Goal: Task Accomplishment & Management: Manage account settings

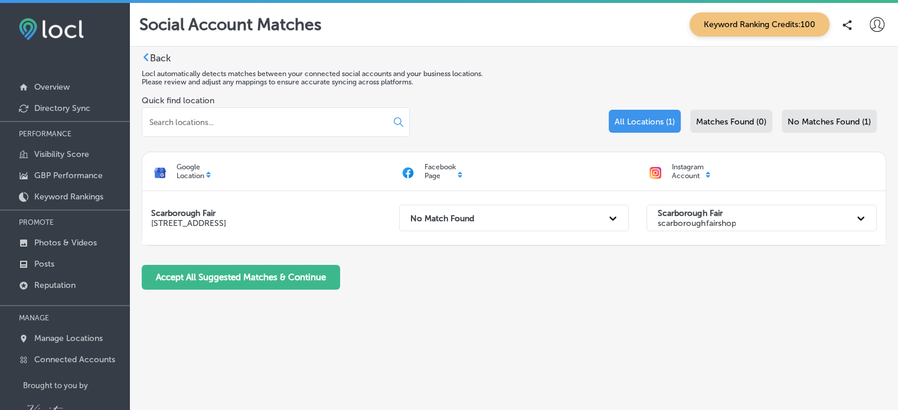
click at [879, 21] on icon at bounding box center [877, 24] width 15 height 15
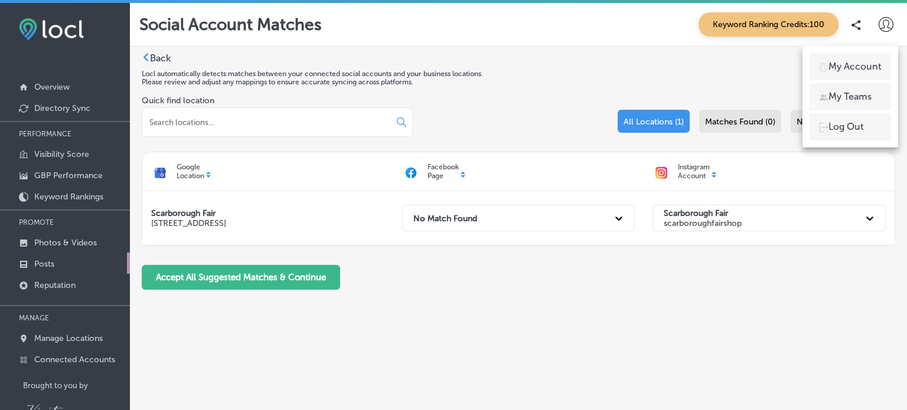
click at [55, 264] on link "Posts" at bounding box center [65, 263] width 130 height 21
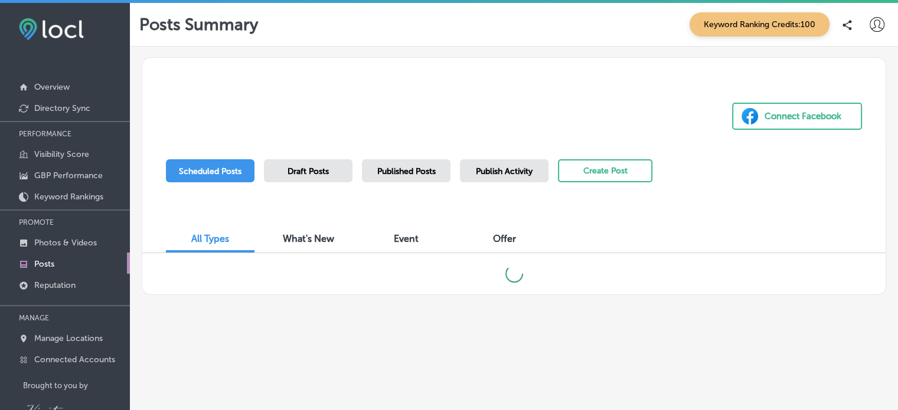
click at [326, 169] on span "Draft Posts" at bounding box center [308, 171] width 41 height 10
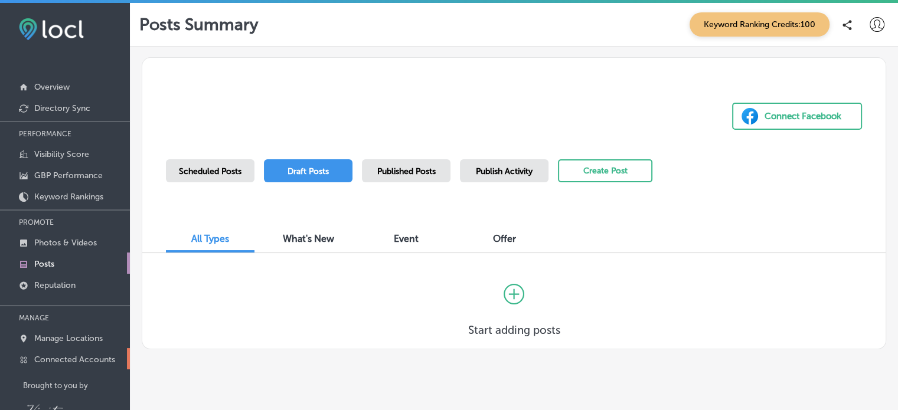
click at [70, 359] on p "Connected Accounts" at bounding box center [74, 360] width 81 height 10
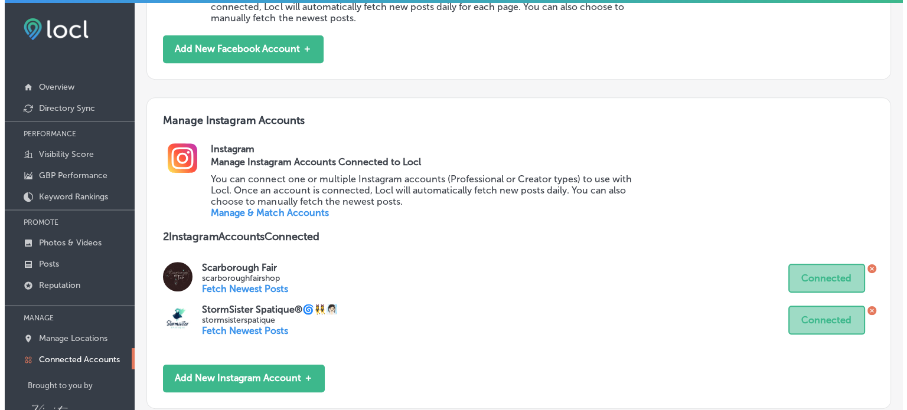
scroll to position [531, 0]
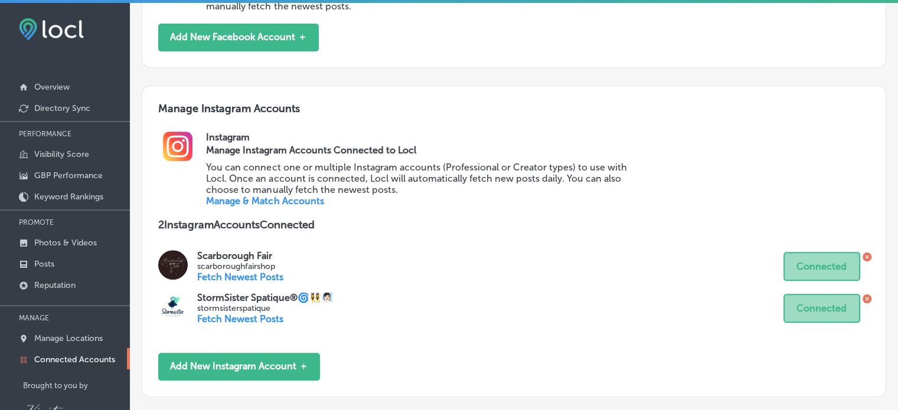
click at [863, 299] on icon at bounding box center [867, 298] width 9 height 9
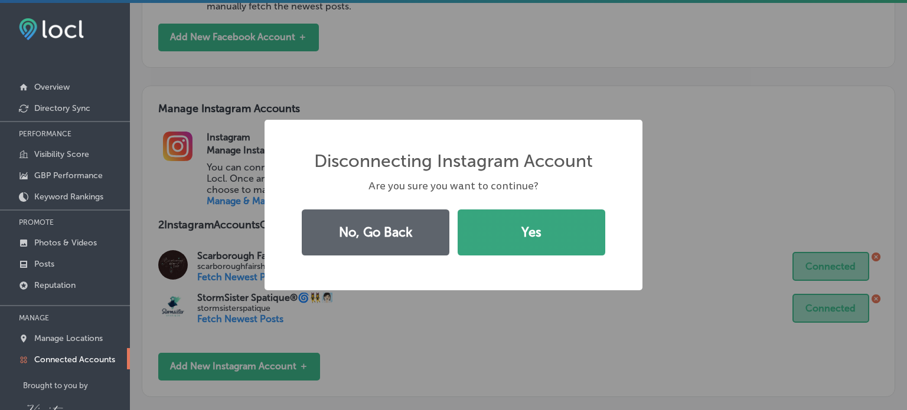
click at [550, 249] on button "Yes" at bounding box center [532, 233] width 148 height 46
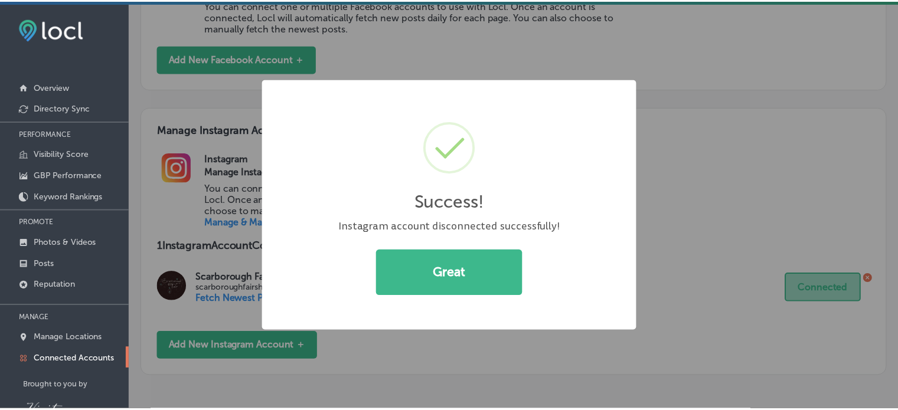
scroll to position [510, 0]
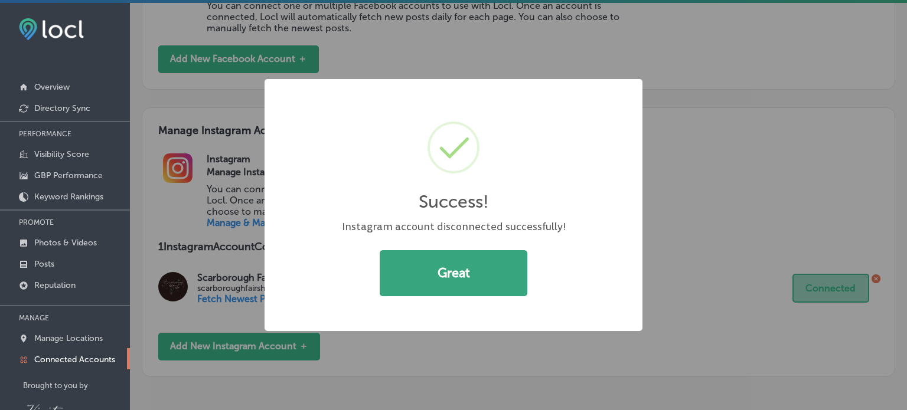
click at [443, 279] on button "Great" at bounding box center [454, 273] width 148 height 46
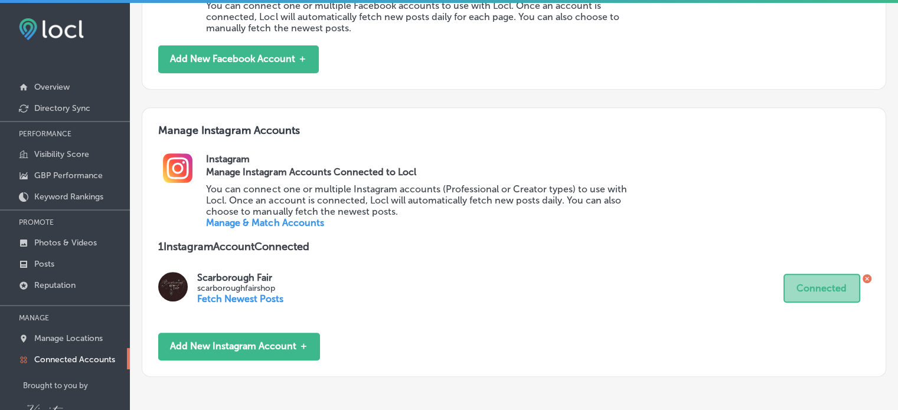
click at [272, 297] on p "Fetch Newest Posts" at bounding box center [240, 298] width 86 height 11
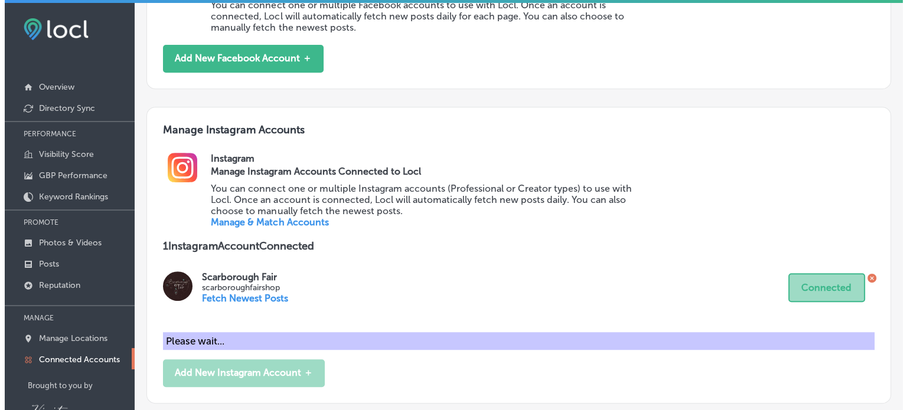
scroll to position [531, 0]
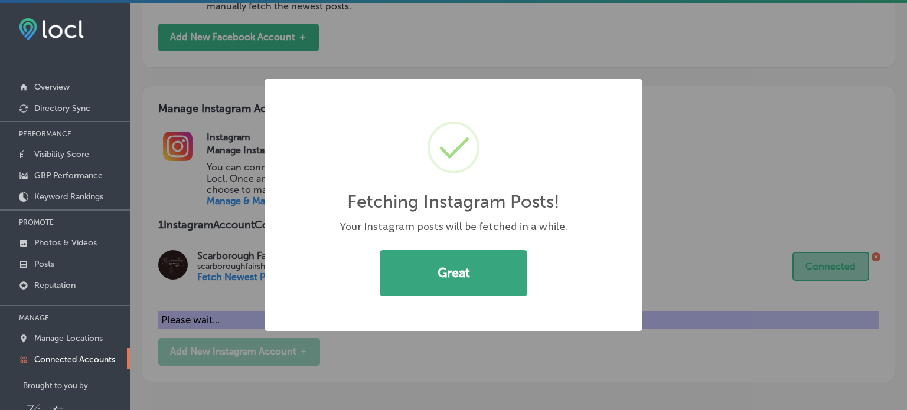
click at [458, 270] on button "Great" at bounding box center [454, 273] width 148 height 46
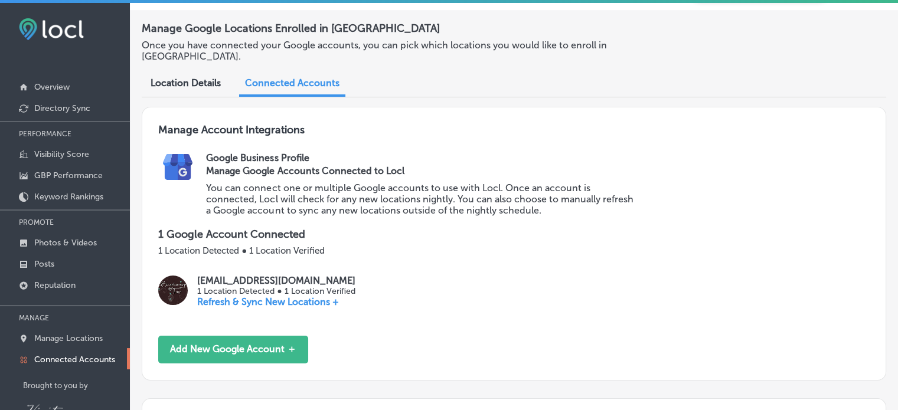
scroll to position [2, 0]
